Goal: Transaction & Acquisition: Register for event/course

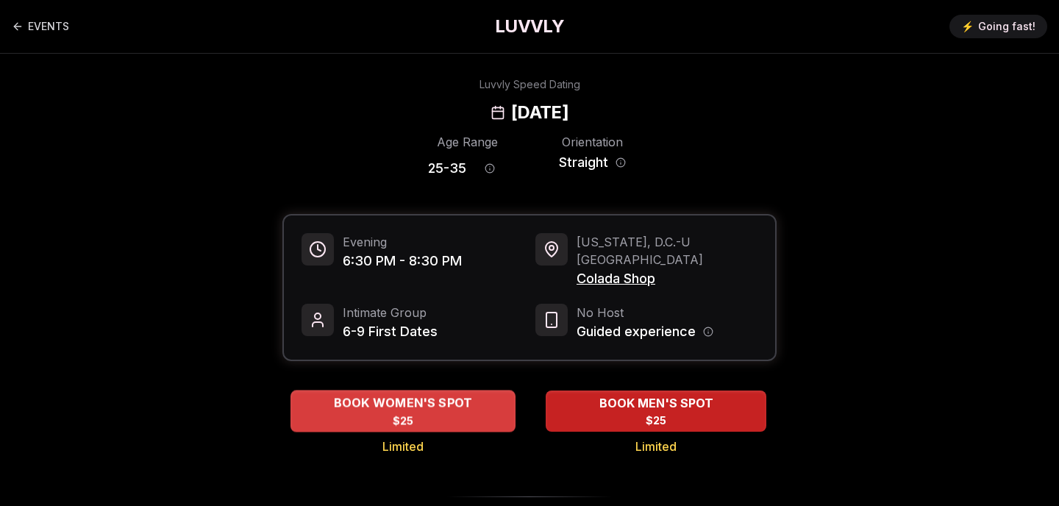
click at [467, 404] on div "BOOK WOMEN'S SPOT $25" at bounding box center [402, 410] width 225 height 40
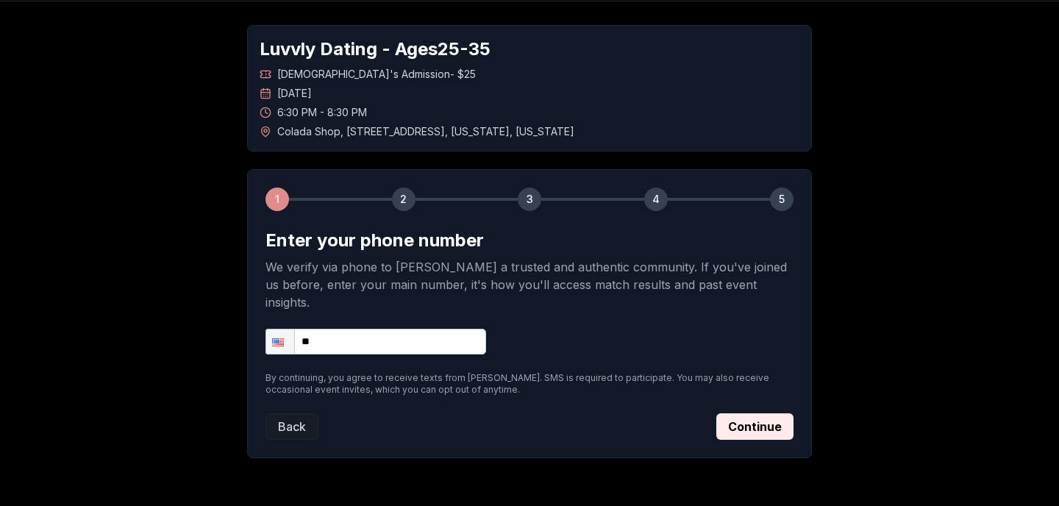
scroll to position [84, 0]
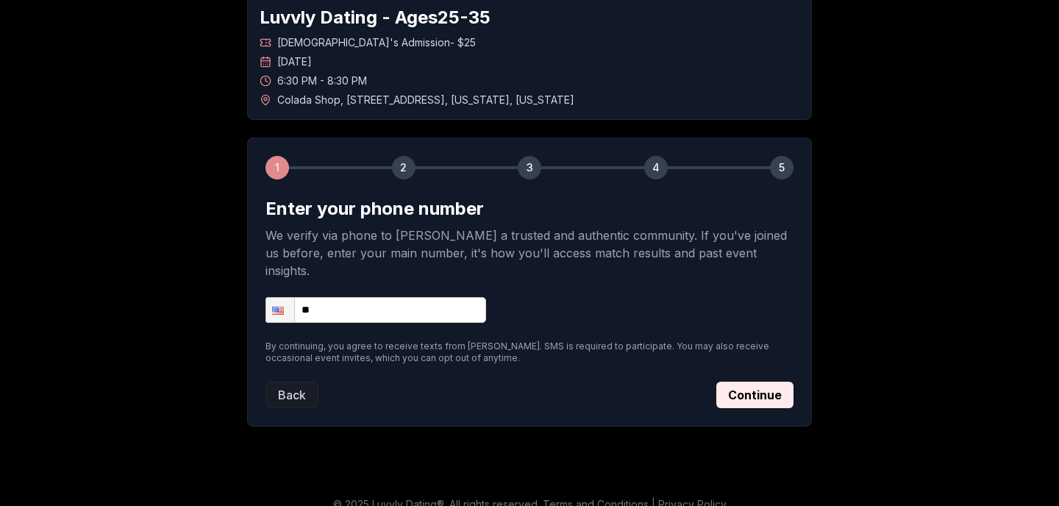
click at [438, 297] on input "**" at bounding box center [375, 310] width 221 height 26
type input "**********"
click at [765, 389] on button "Continue" at bounding box center [754, 395] width 77 height 26
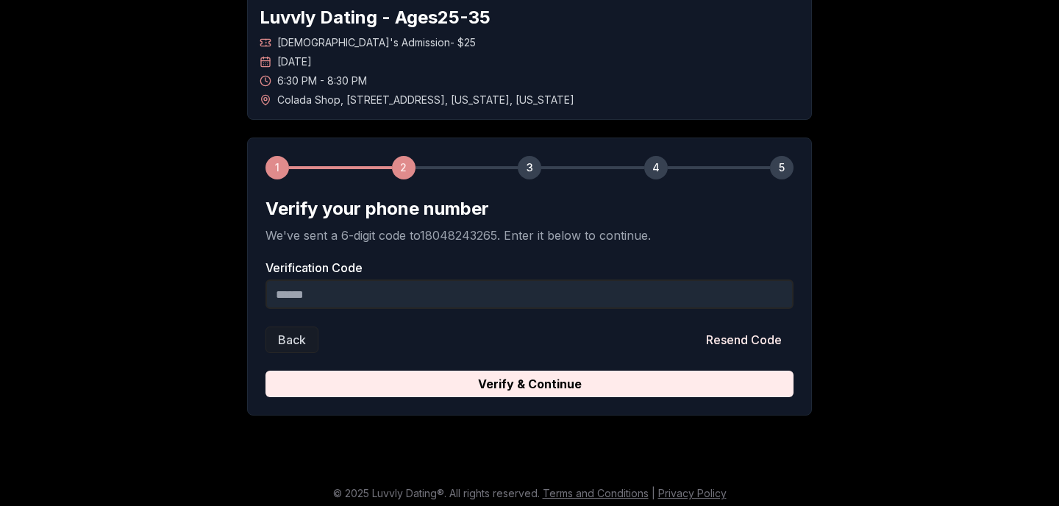
click at [561, 281] on input "Verification Code" at bounding box center [529, 293] width 528 height 29
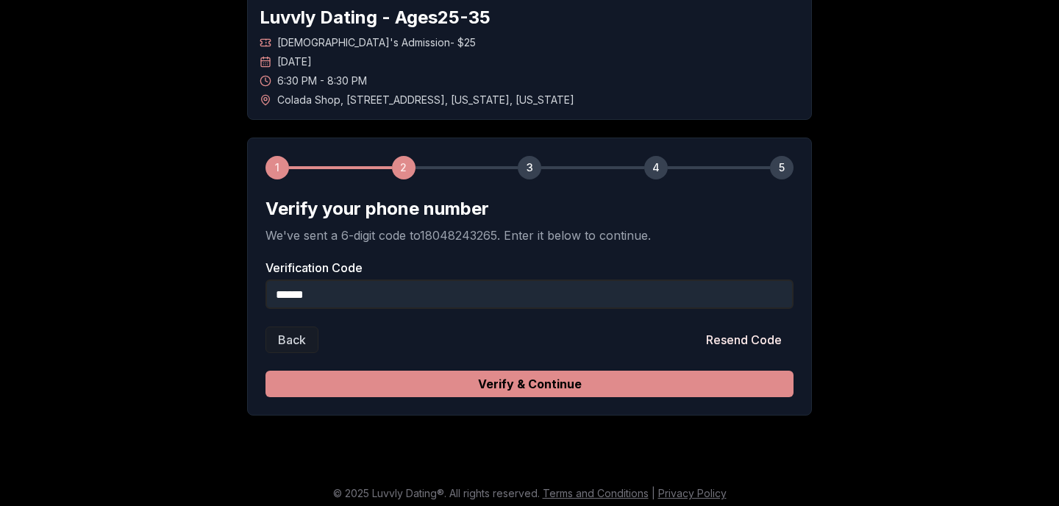
type input "******"
click at [477, 376] on button "Verify & Continue" at bounding box center [529, 384] width 528 height 26
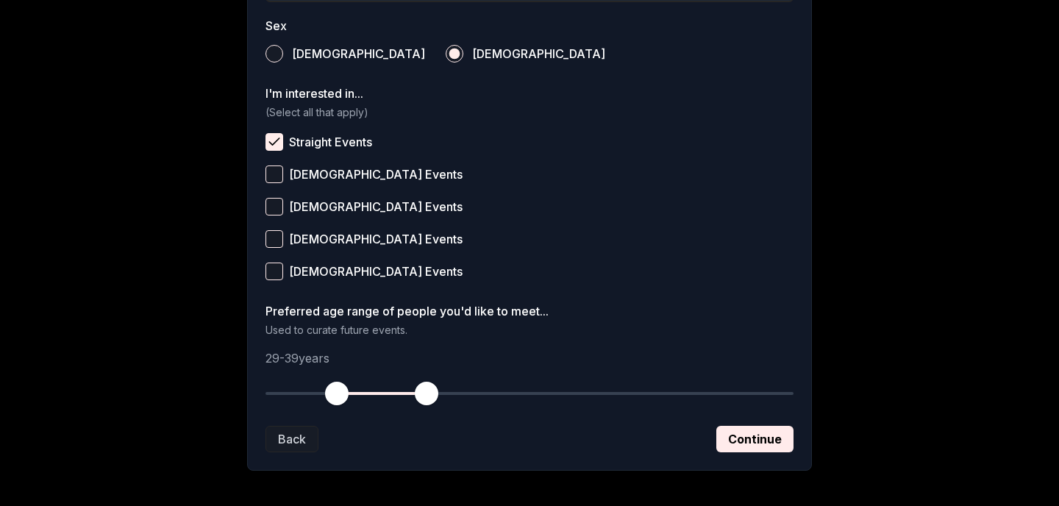
scroll to position [602, 0]
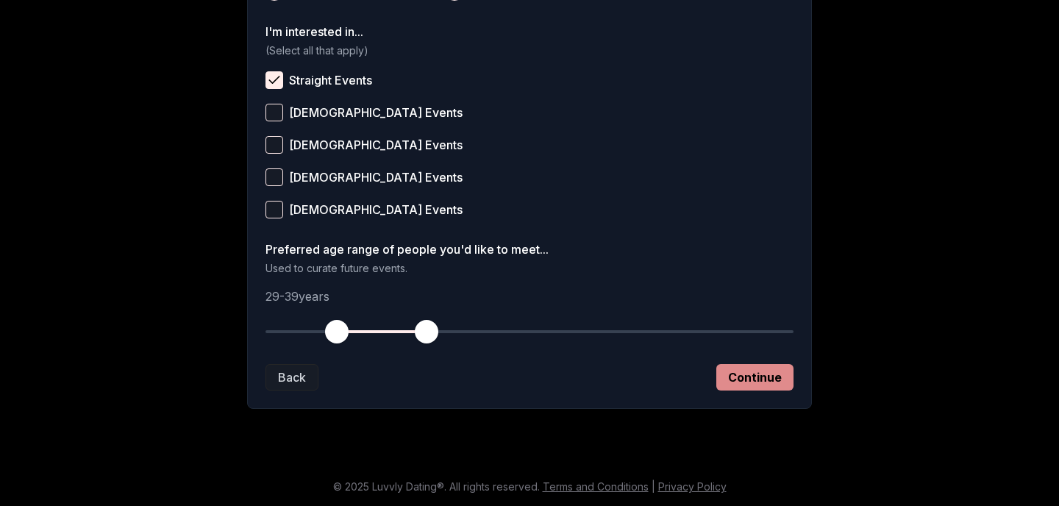
click at [759, 376] on button "Continue" at bounding box center [754, 377] width 77 height 26
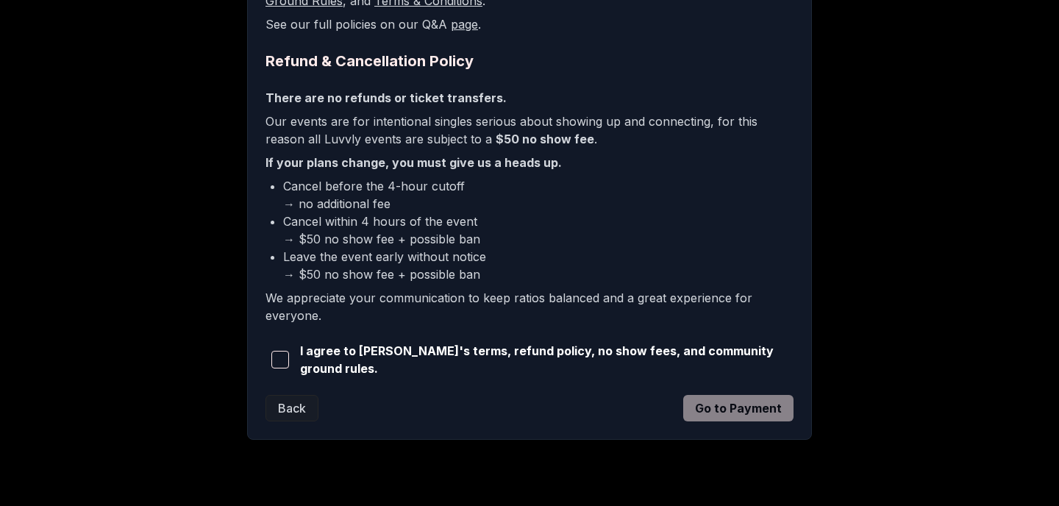
scroll to position [337, 0]
click at [272, 358] on button "button" at bounding box center [279, 358] width 29 height 32
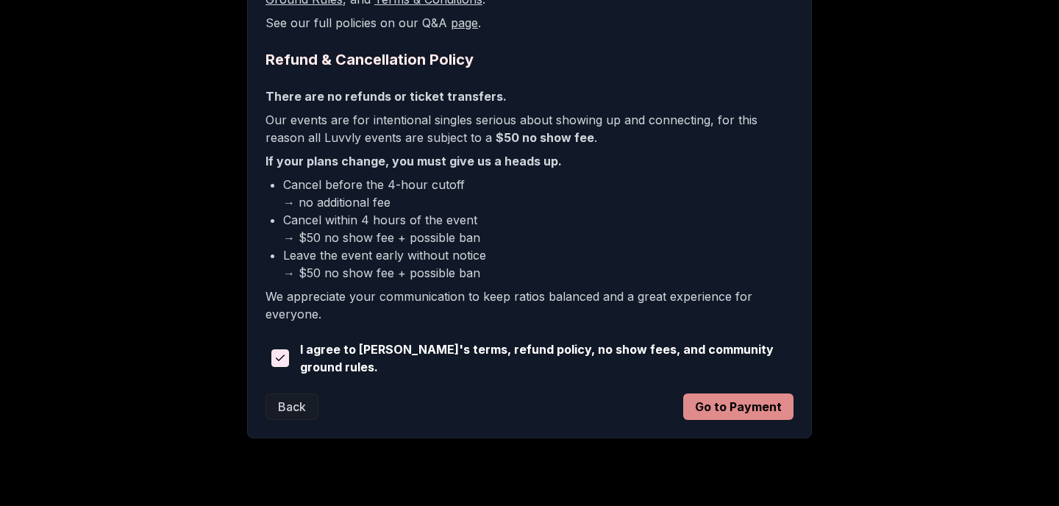
click at [754, 403] on button "Go to Payment" at bounding box center [738, 406] width 110 height 26
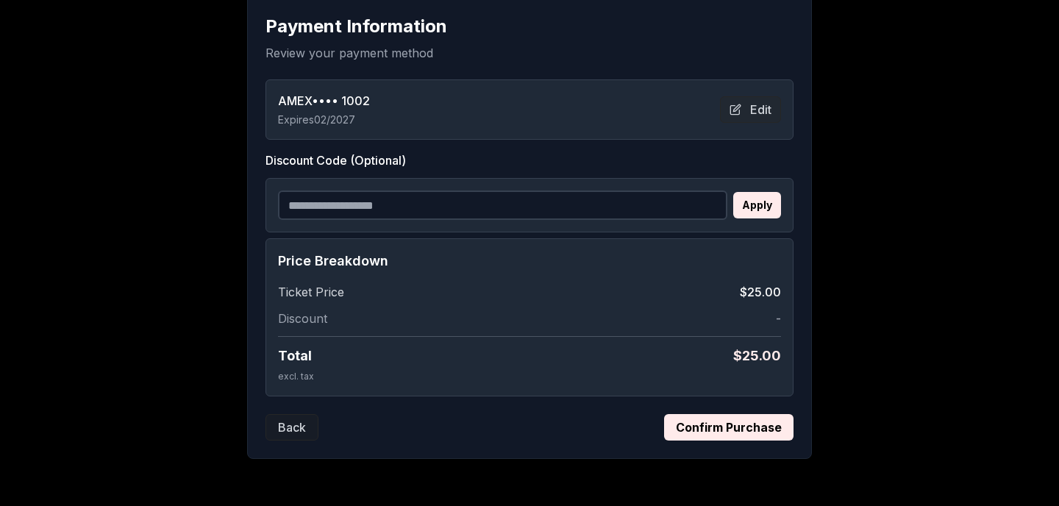
scroll to position [265, 0]
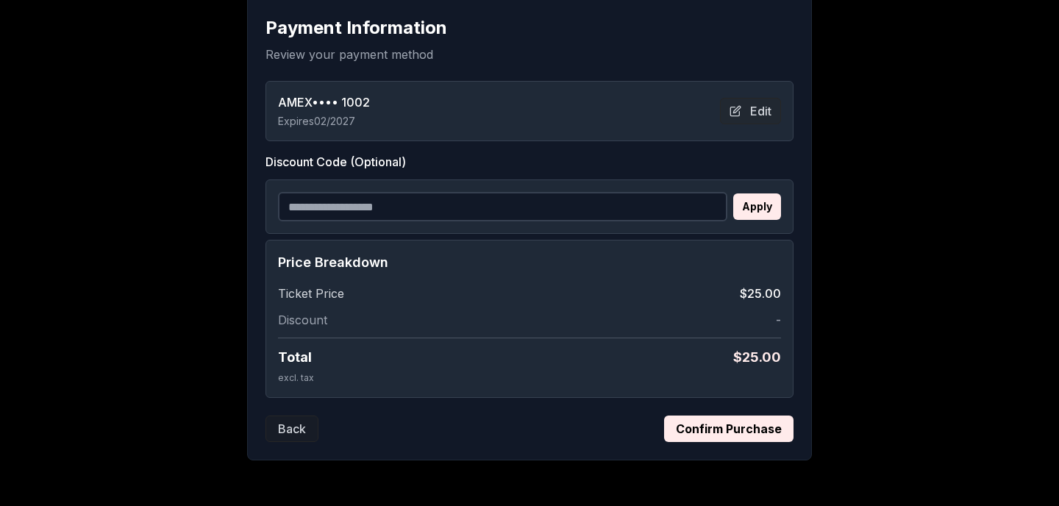
click at [756, 434] on button "Confirm Purchase" at bounding box center [728, 428] width 129 height 26
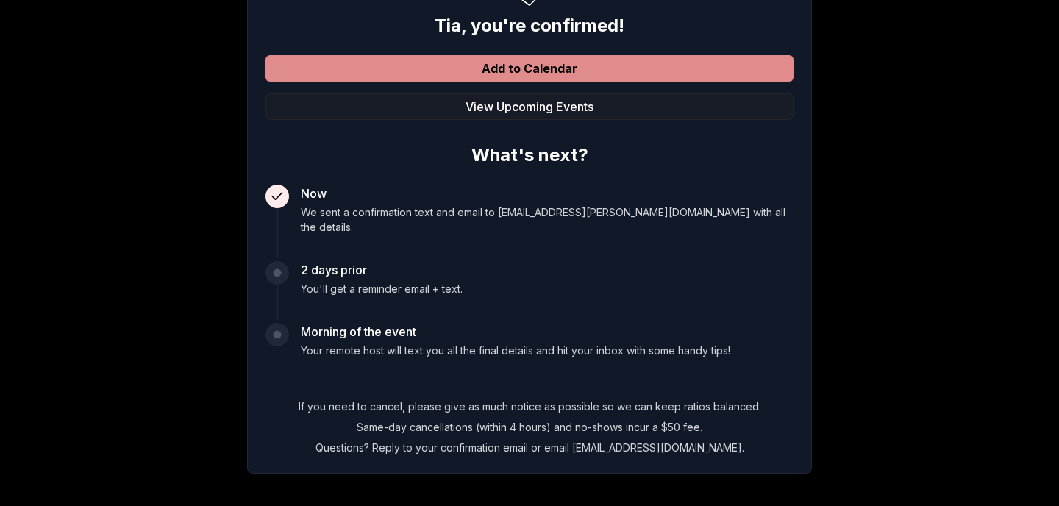
click at [584, 74] on button "Add to Calendar" at bounding box center [529, 68] width 528 height 26
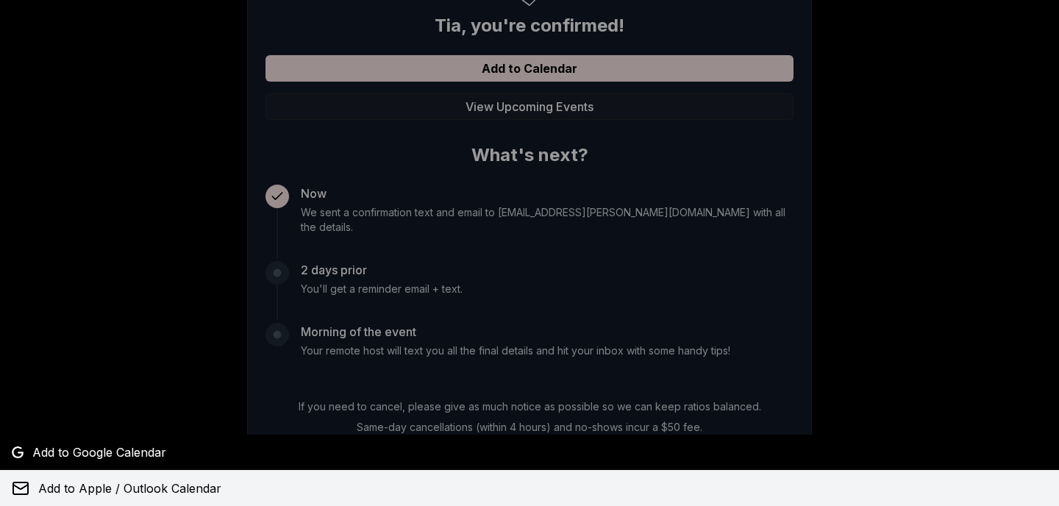
click at [224, 487] on button "Add to Apple / Outlook Calendar" at bounding box center [529, 488] width 1059 height 35
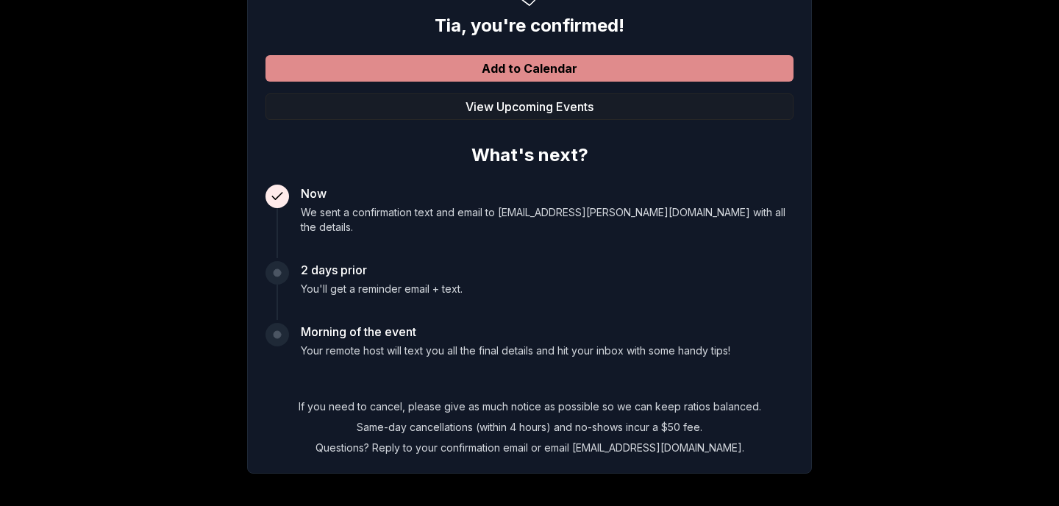
click at [623, 76] on button "Add to Calendar" at bounding box center [529, 68] width 528 height 26
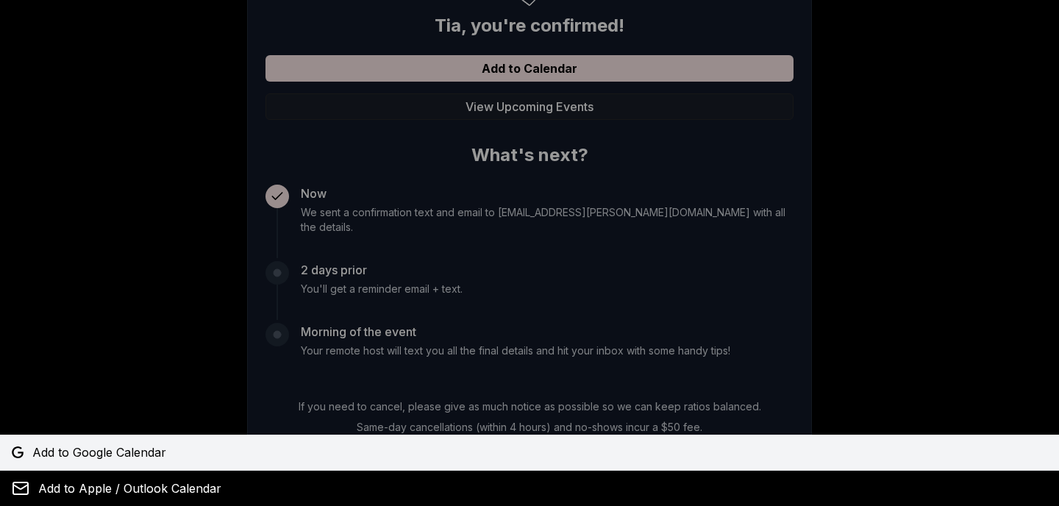
click at [84, 460] on span "Add to Google Calendar" at bounding box center [99, 452] width 134 height 18
